Goal: Navigation & Orientation: Find specific page/section

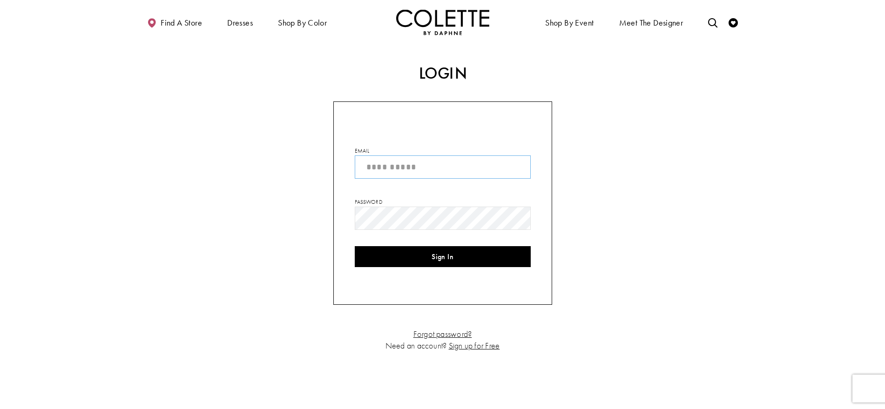
type input "**********"
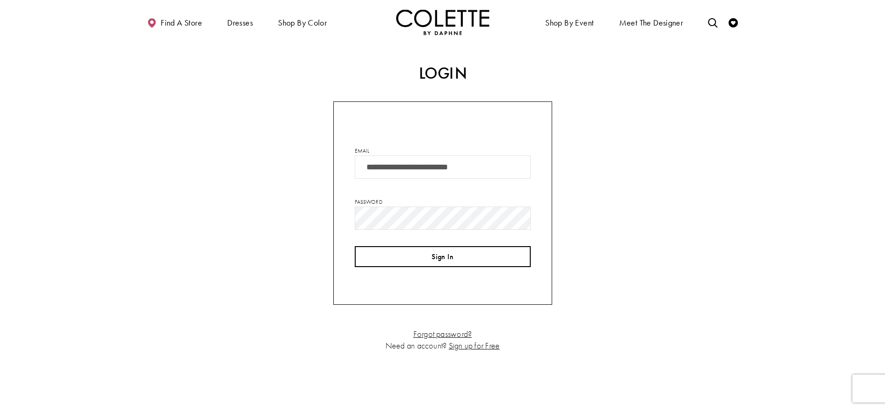
click at [440, 256] on button "Sign In" at bounding box center [443, 256] width 176 height 21
